Goal: Task Accomplishment & Management: Manage account settings

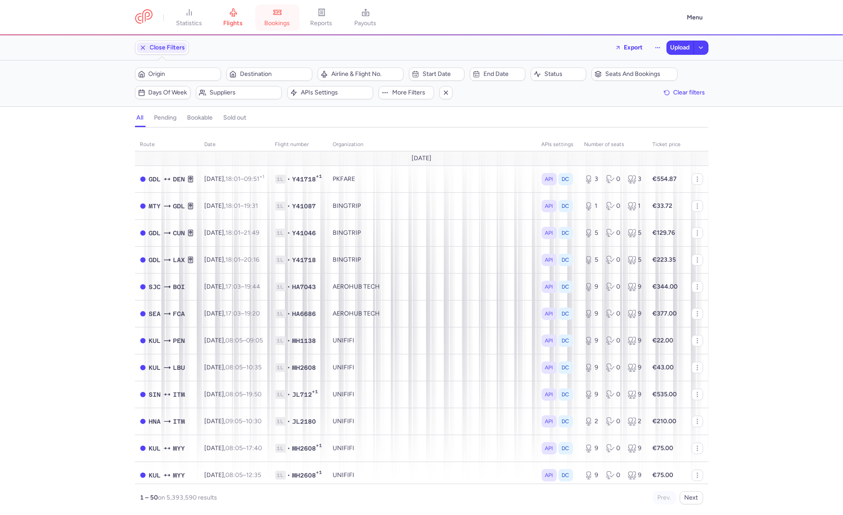
click at [288, 10] on link "bookings" at bounding box center [277, 17] width 44 height 19
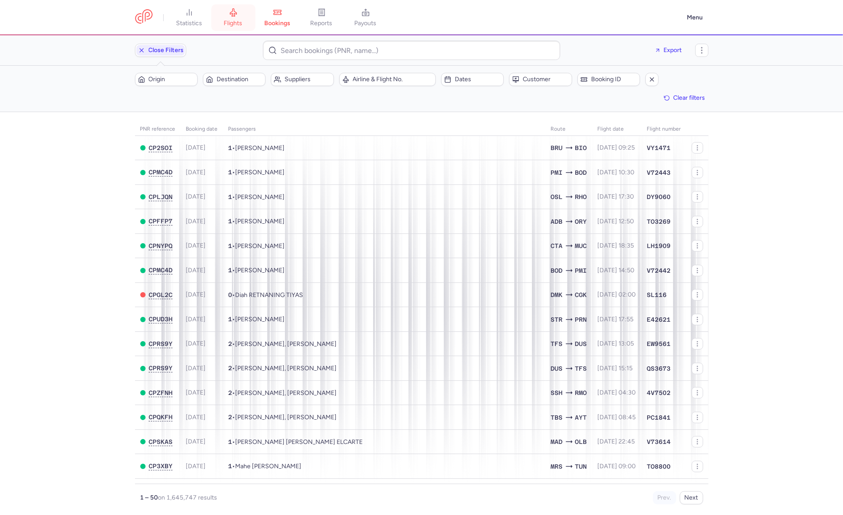
click at [212, 23] on link "flights" at bounding box center [233, 17] width 44 height 19
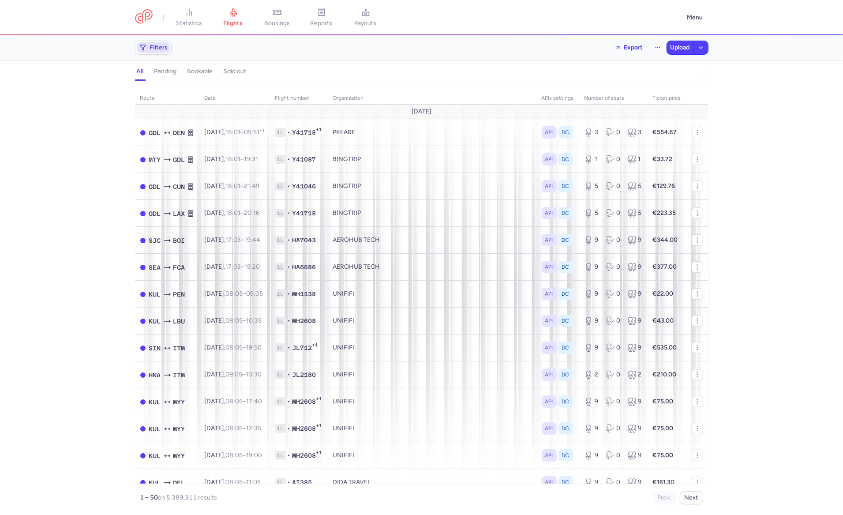
click at [142, 47] on polygon "button" at bounding box center [143, 47] width 6 height 5
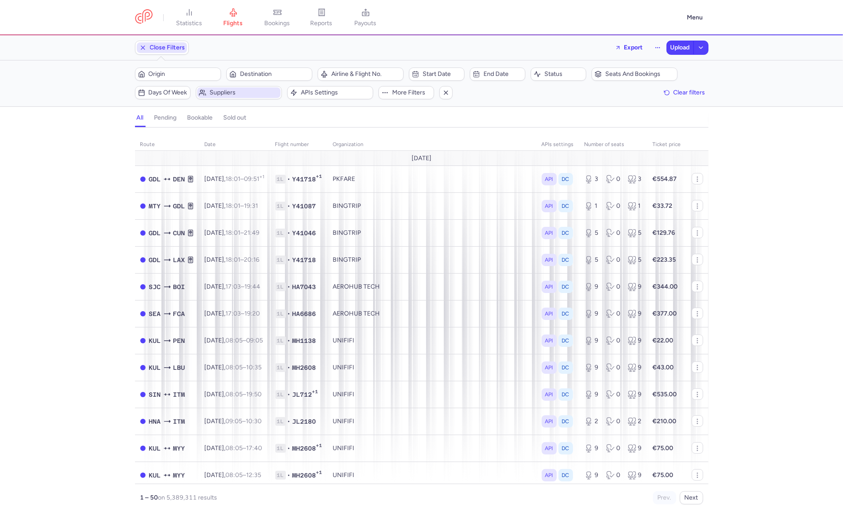
click at [233, 93] on span "Suppliers" at bounding box center [244, 92] width 69 height 7
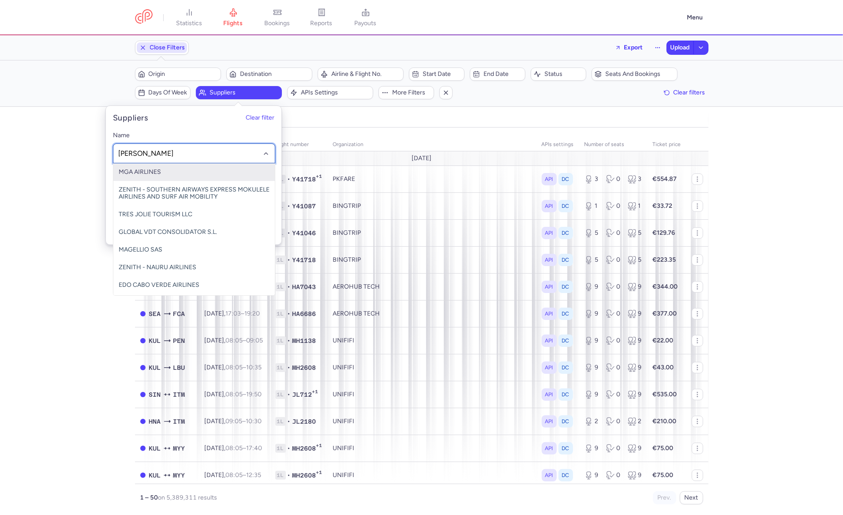
type input "liesse"
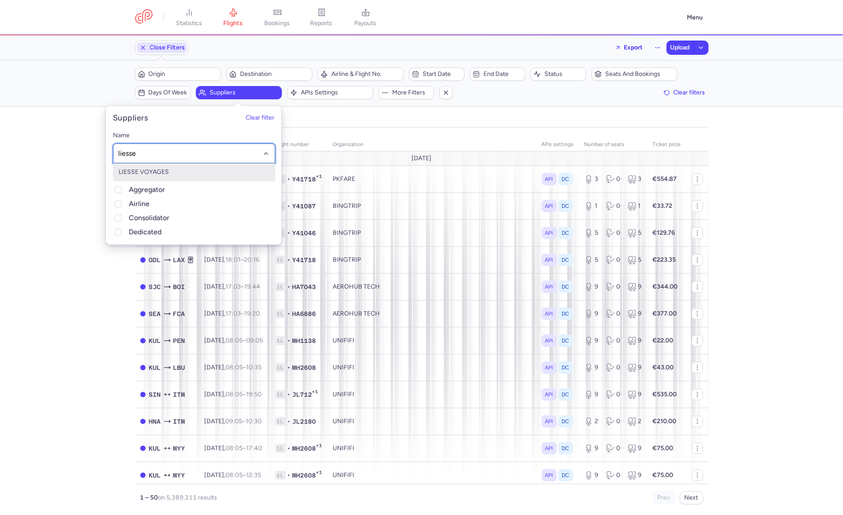
click at [161, 173] on span "LIESSE VOYAGES" at bounding box center [144, 172] width 50 height 8
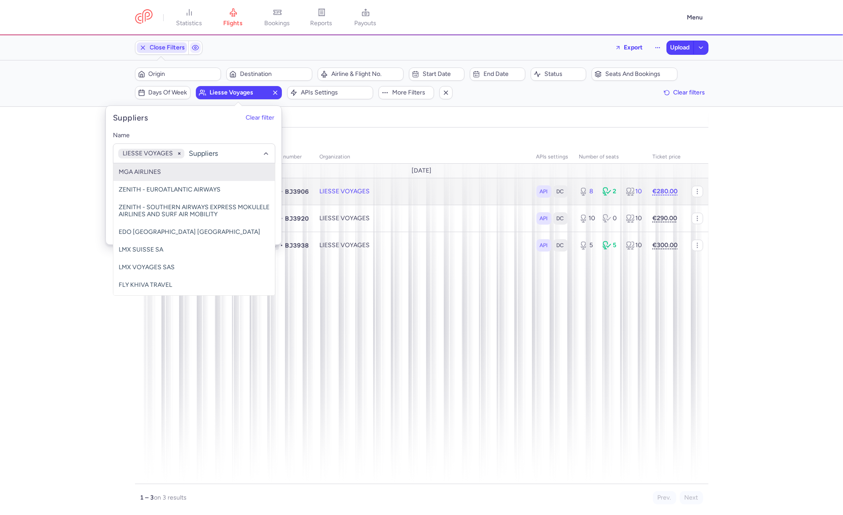
click at [415, 204] on td "LIESSE VOYAGES" at bounding box center [423, 191] width 217 height 27
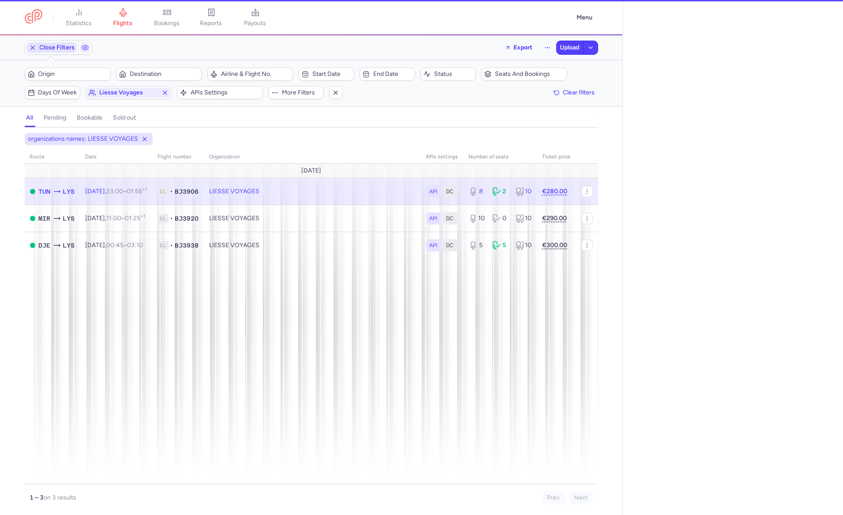
select select "days"
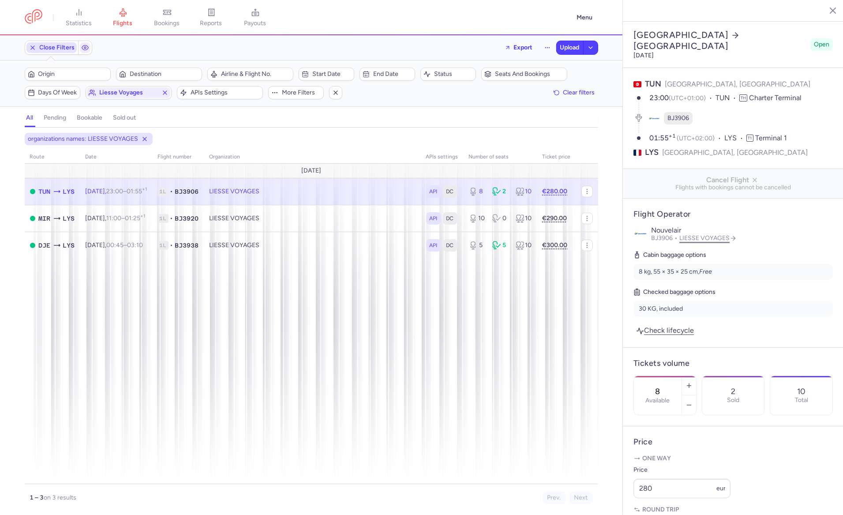
click at [729, 234] on link "LIESSE VOYAGES" at bounding box center [707, 238] width 57 height 8
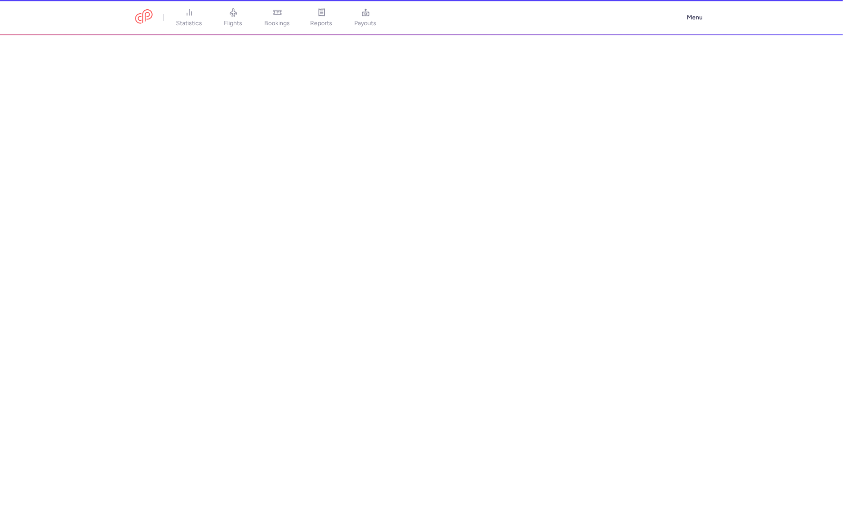
select select "DEDICATED"
select select "fr"
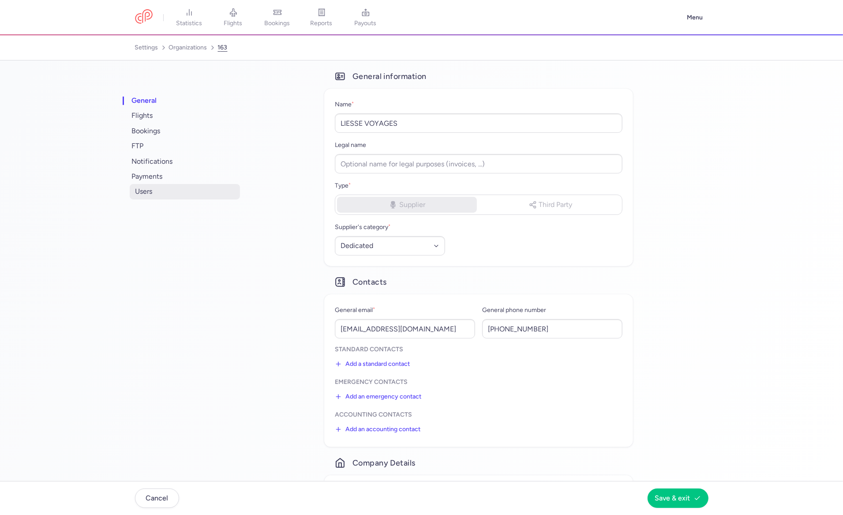
click at [174, 193] on span "users" at bounding box center [185, 191] width 110 height 15
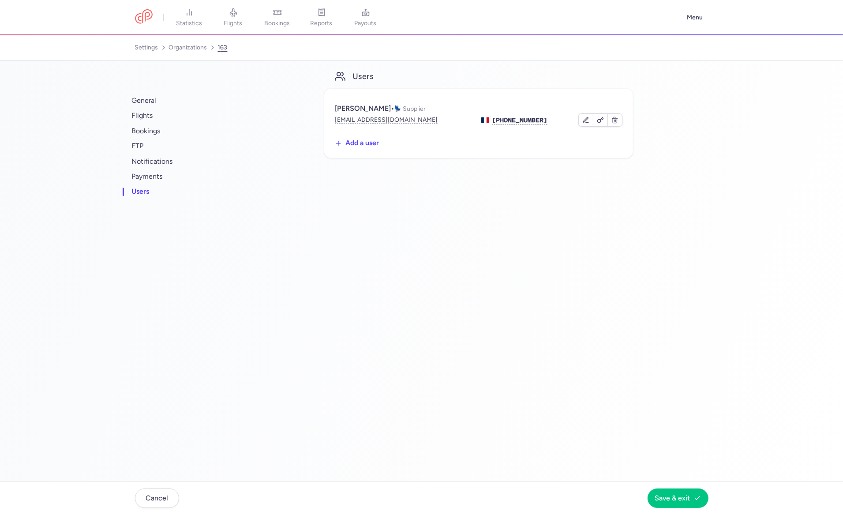
click at [151, 91] on ul "general flights bookings FTP notifications payments users" at bounding box center [181, 146] width 110 height 113
click at [151, 103] on span "general" at bounding box center [185, 100] width 110 height 15
select select "DEDICATED"
select select "fr"
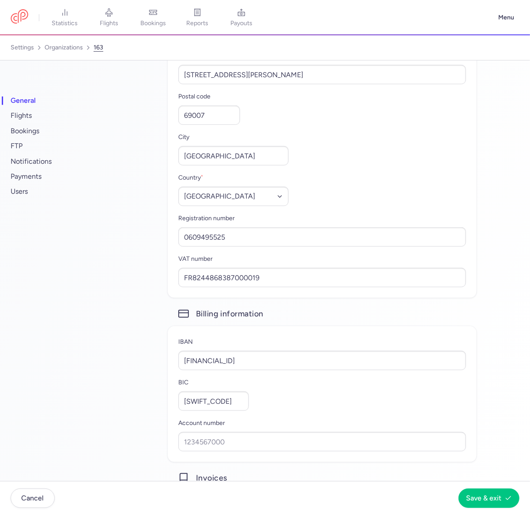
scroll to position [437, 0]
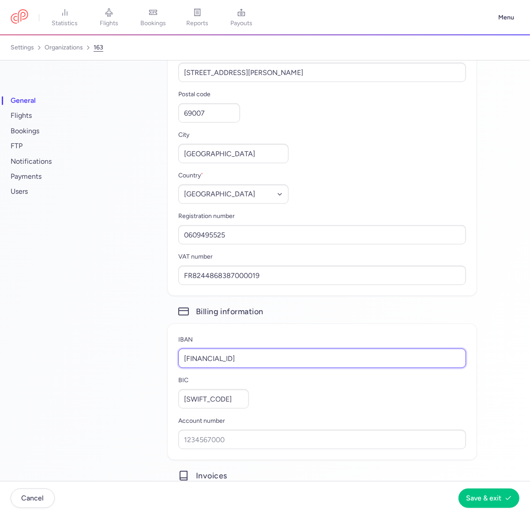
click at [201, 361] on input "FR7630003022810002035728596" at bounding box center [322, 358] width 288 height 19
type input "[FINANCIAL_ID]"
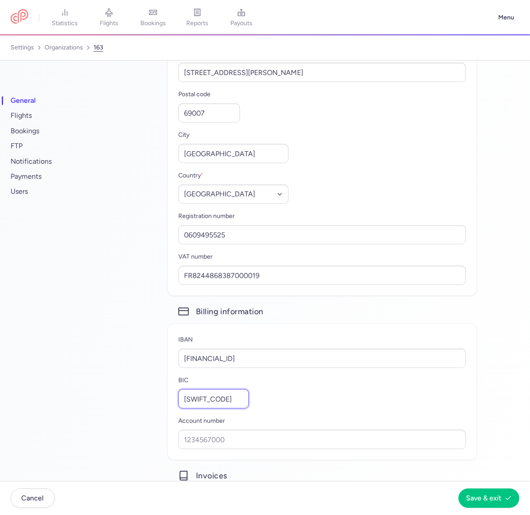
click at [209, 399] on input "SOGEFRPP" at bounding box center [213, 398] width 71 height 19
type input "[SWIFT_CODE]"
click at [351, 395] on div "IBAN FR7643849000361900001691182 BIC UTUBFRPPLYO Account number" at bounding box center [322, 391] width 288 height 115
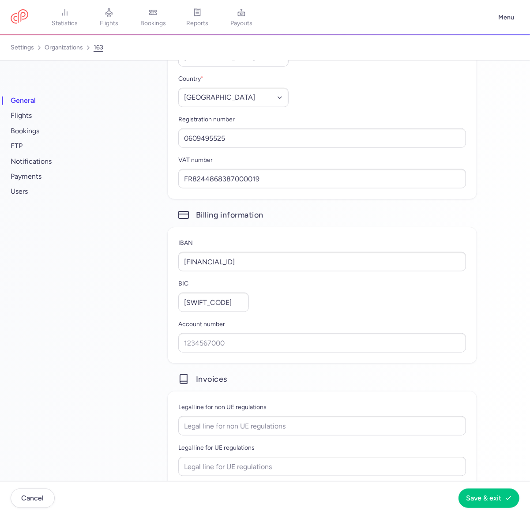
scroll to position [544, 0]
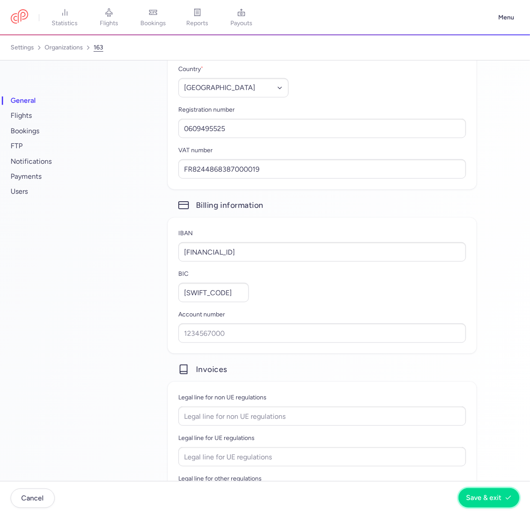
click at [483, 493] on button "Save & exit" at bounding box center [488, 497] width 61 height 19
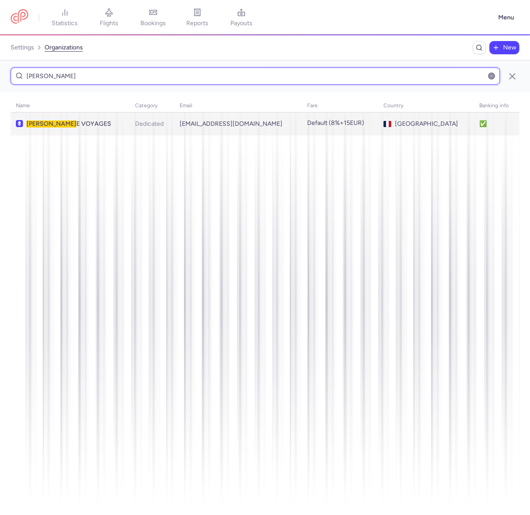
type input "[PERSON_NAME]"
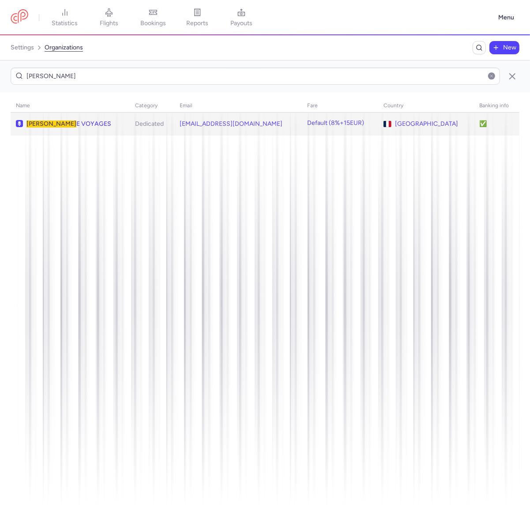
click at [35, 123] on span "LIESS" at bounding box center [51, 124] width 50 height 8
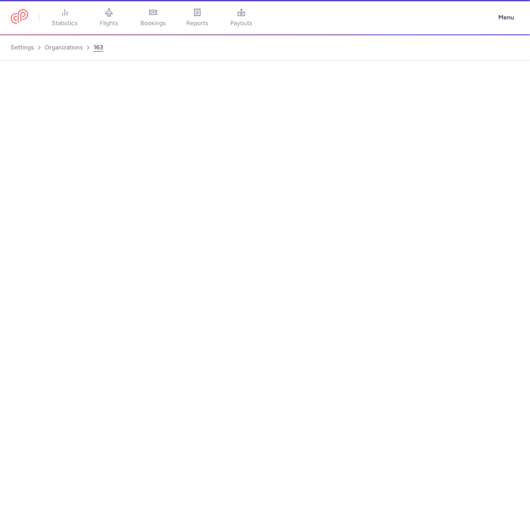
select select "DEDICATED"
select select "fr"
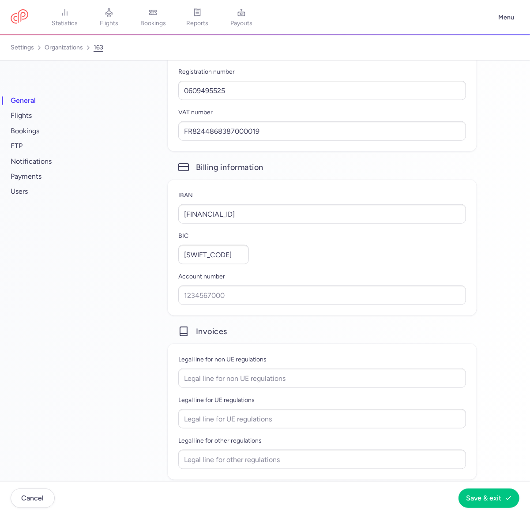
scroll to position [590, 0]
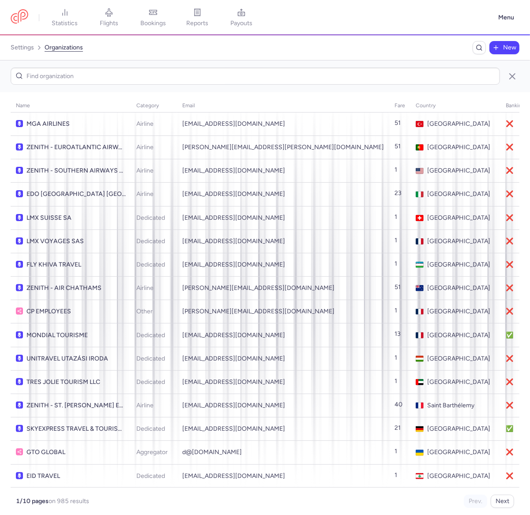
click at [498, 46] on icon "Breadcrumb" at bounding box center [495, 47] width 7 height 7
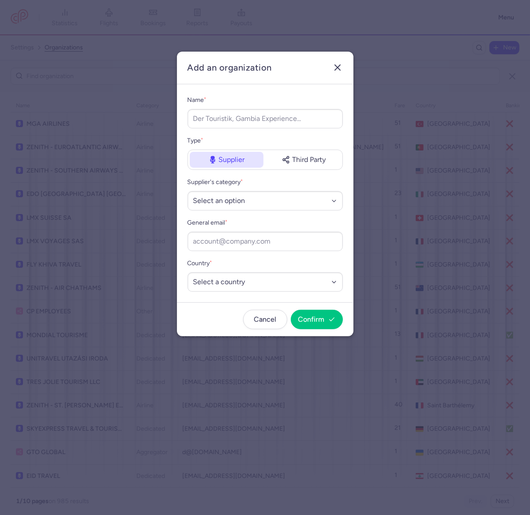
click at [338, 65] on icon "button" at bounding box center [337, 67] width 11 height 11
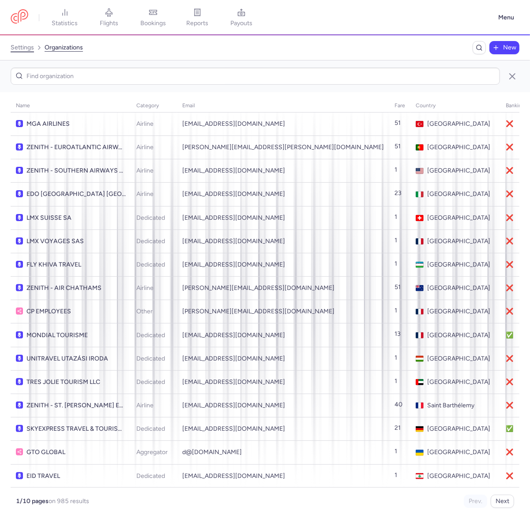
click at [15, 48] on link "settings" at bounding box center [22, 48] width 23 height 14
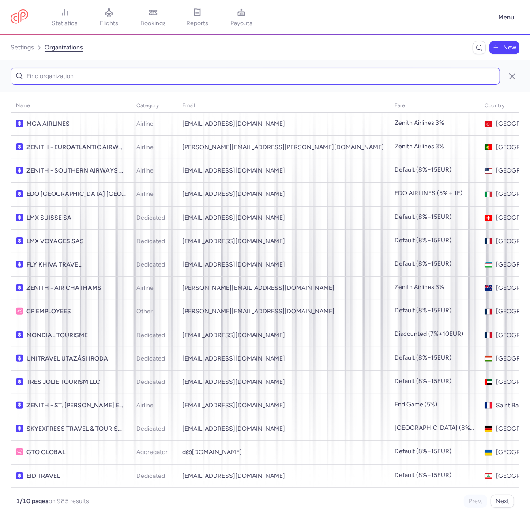
click at [127, 75] on input at bounding box center [255, 76] width 489 height 17
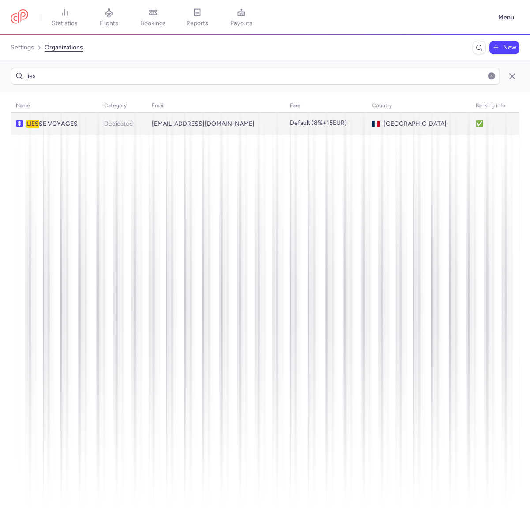
type input "lies"
click at [285, 129] on td "Dedicated" at bounding box center [326, 124] width 82 height 23
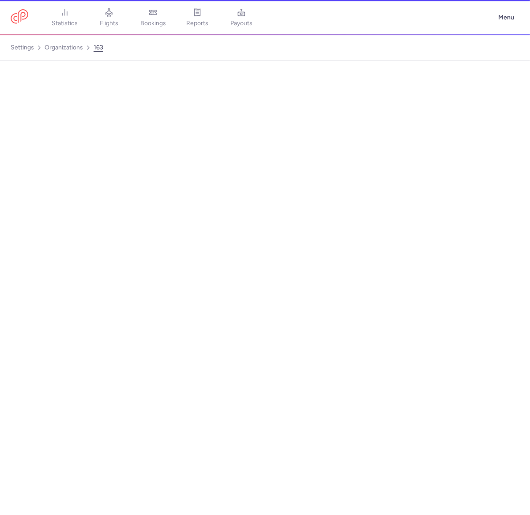
select select "DEDICATED"
select select "fr"
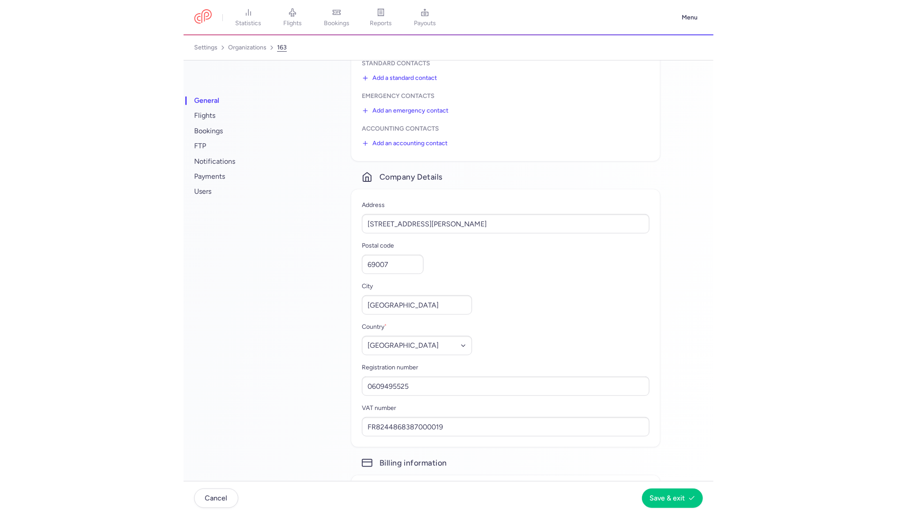
scroll to position [338, 0]
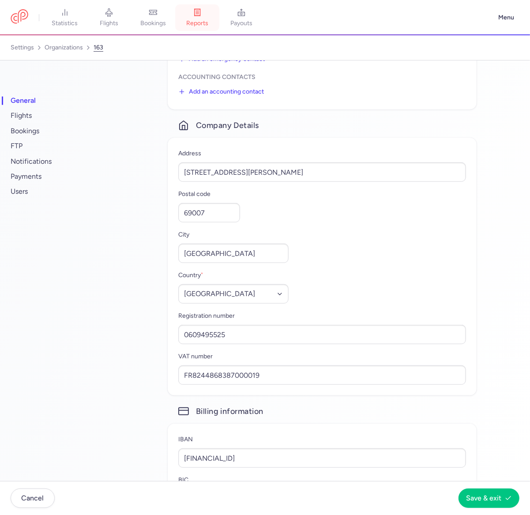
click at [198, 26] on span "reports" at bounding box center [197, 23] width 22 height 8
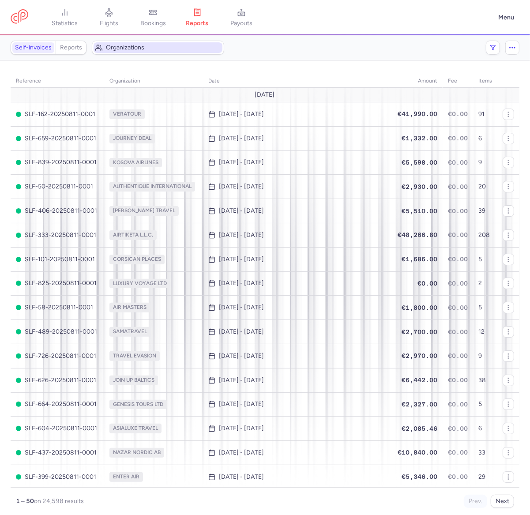
click at [112, 43] on span "Organizations" at bounding box center [158, 47] width 129 height 11
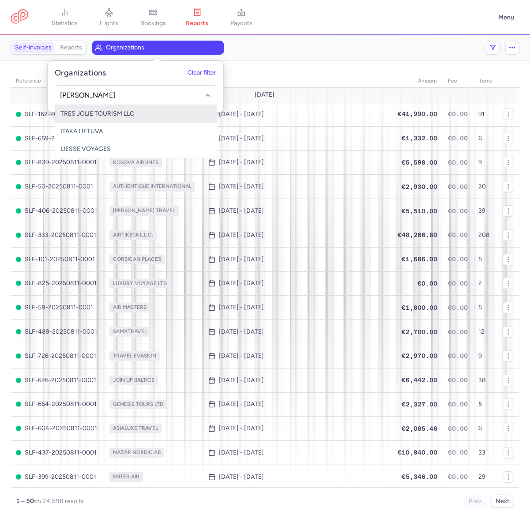
type input "liesse"
click at [89, 113] on span "LIESSE VOYAGES" at bounding box center [85, 114] width 50 height 8
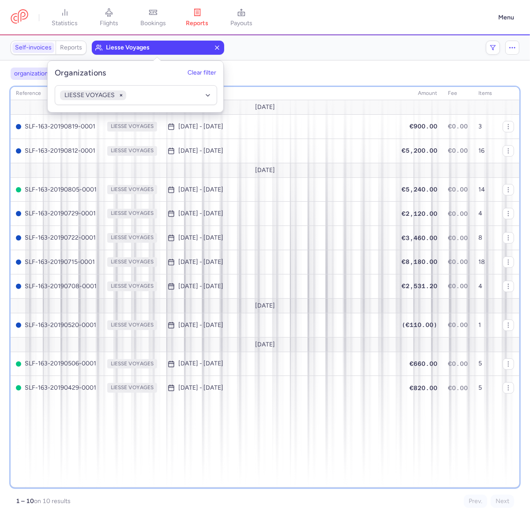
click at [136, 462] on div "reference organization date amount fee items [DATE] SLF-163-20190819-0001 LIESS…" at bounding box center [265, 287] width 509 height 401
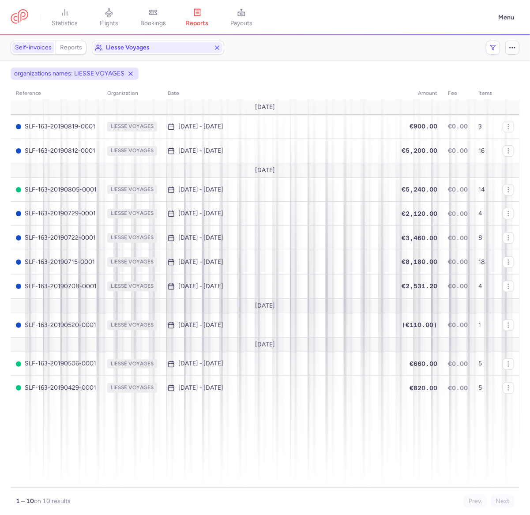
click at [514, 47] on icon "button" at bounding box center [512, 48] width 8 height 8
click at [507, 71] on input "See upcoming reports" at bounding box center [504, 68] width 19 height 9
checkbox input "true"
